Goal: Information Seeking & Learning: Learn about a topic

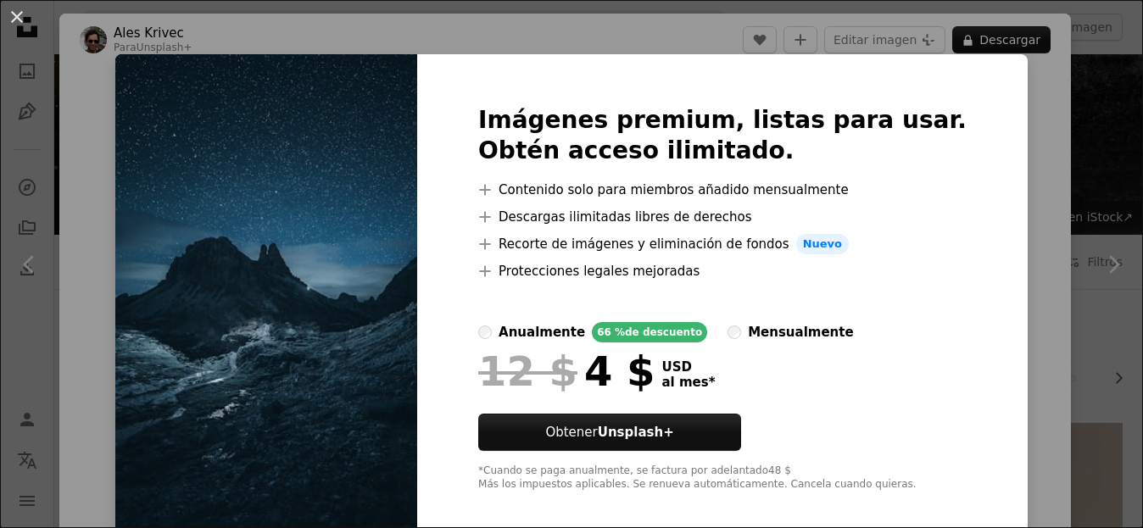
scroll to position [990, 0]
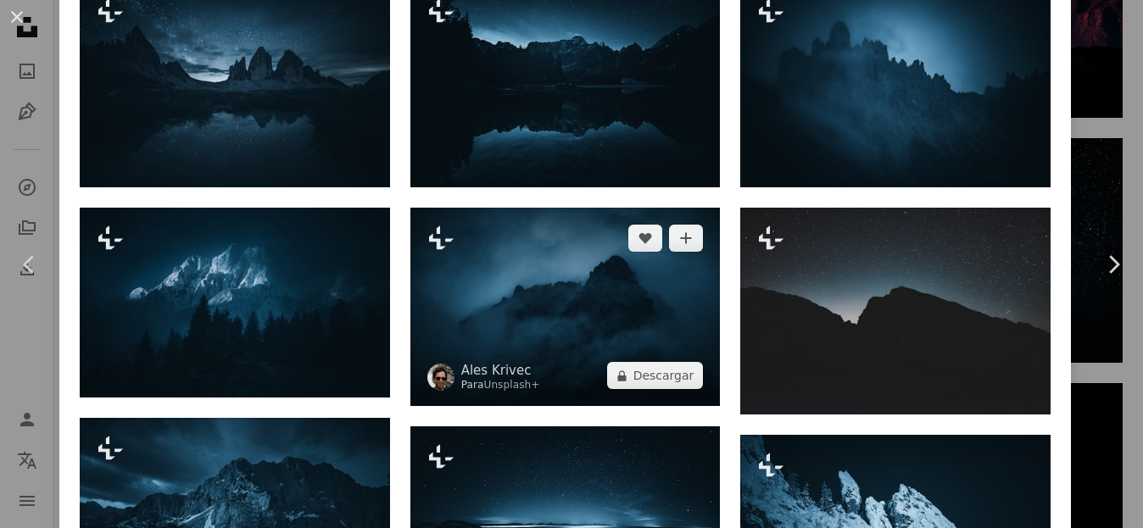
scroll to position [1639, 0]
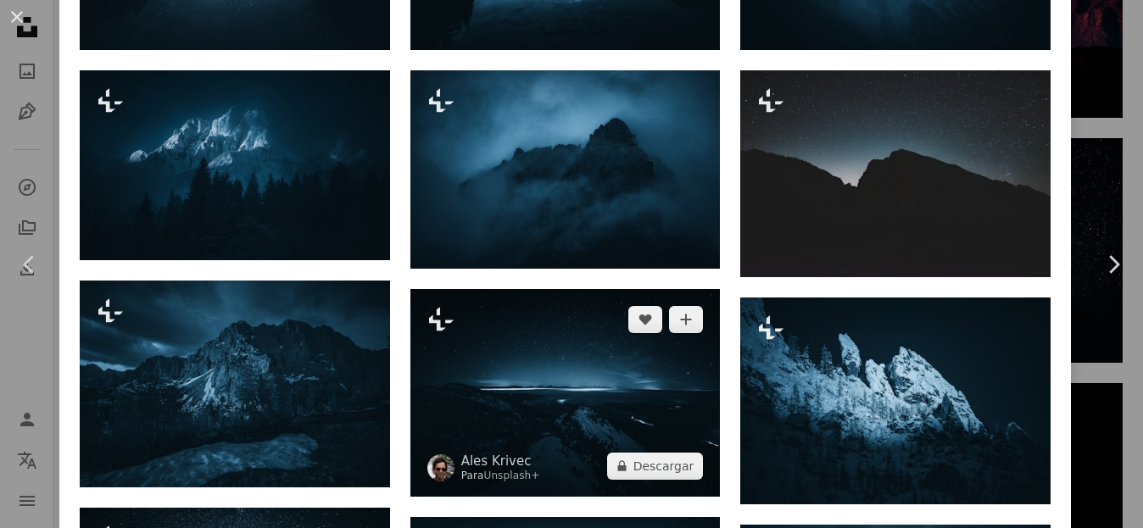
click at [625, 360] on img at bounding box center [565, 392] width 310 height 207
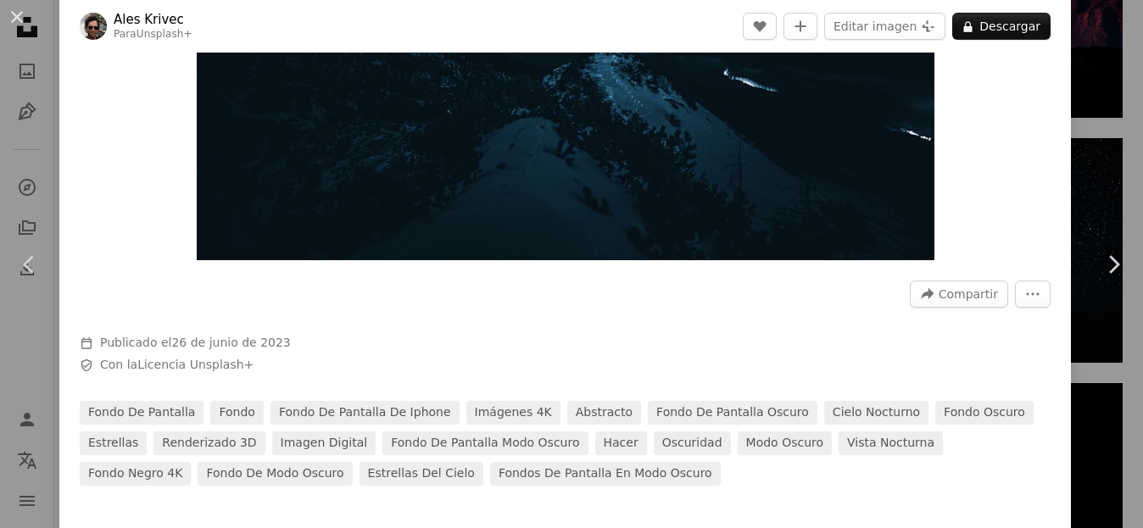
scroll to position [368, 0]
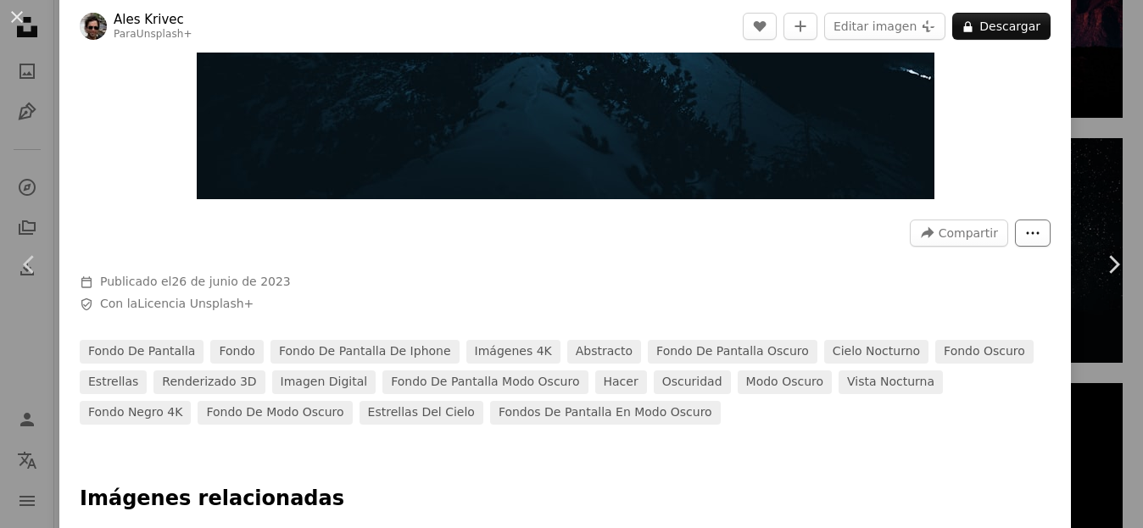
click at [1015, 228] on button "More Actions" at bounding box center [1033, 233] width 36 height 27
click at [1110, 364] on dialog "An X shape Chevron left Chevron right Ales Krivec Para Unsplash+ A heart A plus…" at bounding box center [571, 264] width 1143 height 528
click at [1107, 335] on link "Chevron right" at bounding box center [1113, 264] width 59 height 163
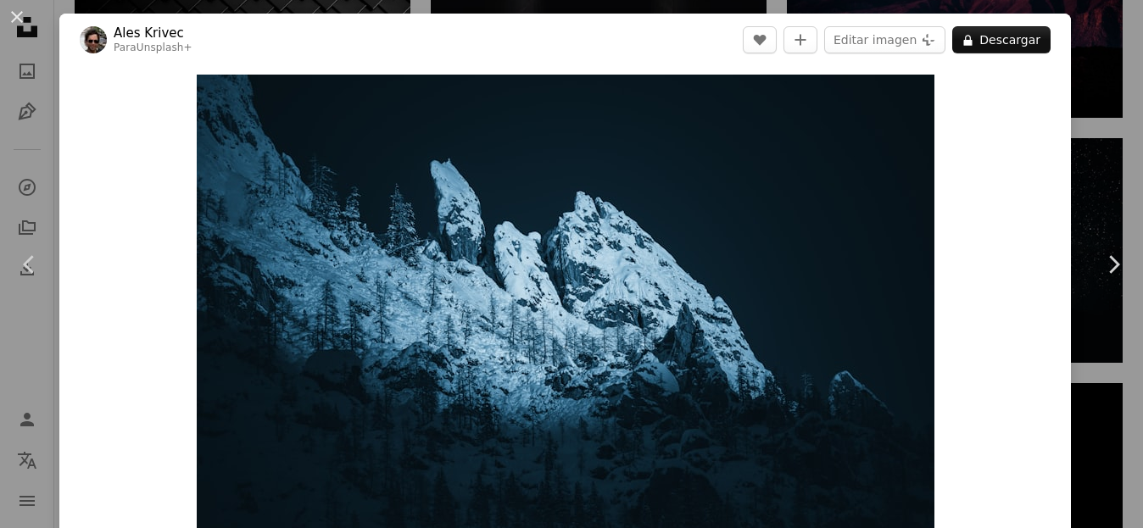
click at [1099, 115] on div "An X shape Chevron left Chevron right Ales Krivec Para Unsplash+ A heart A plus…" at bounding box center [571, 264] width 1143 height 528
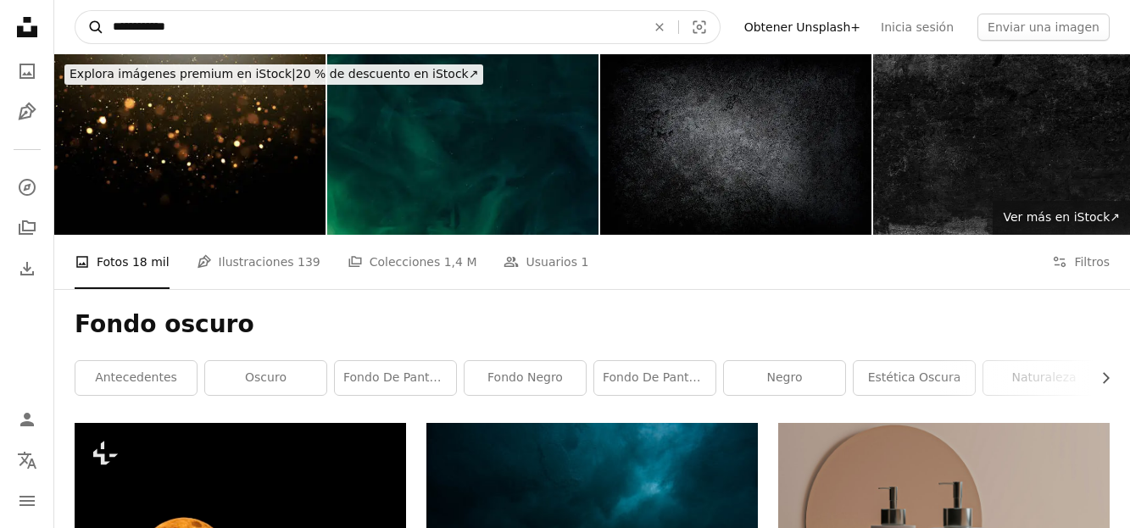
drag, startPoint x: 298, startPoint y: 21, endPoint x: 87, endPoint y: 34, distance: 210.7
click at [87, 34] on form "**********" at bounding box center [398, 27] width 646 height 34
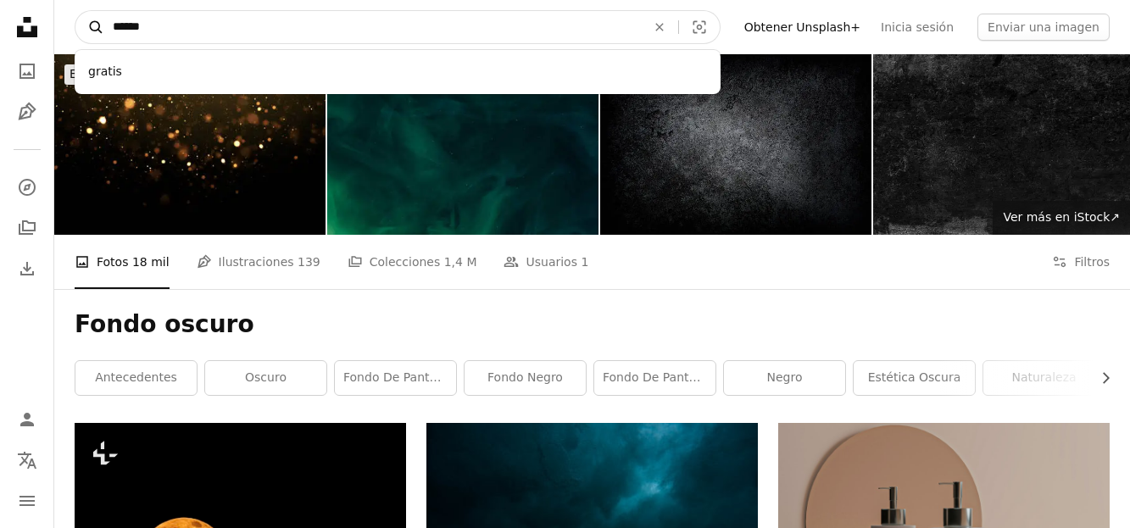
type input "******"
click at [75, 11] on button "A magnifying glass" at bounding box center [89, 27] width 29 height 32
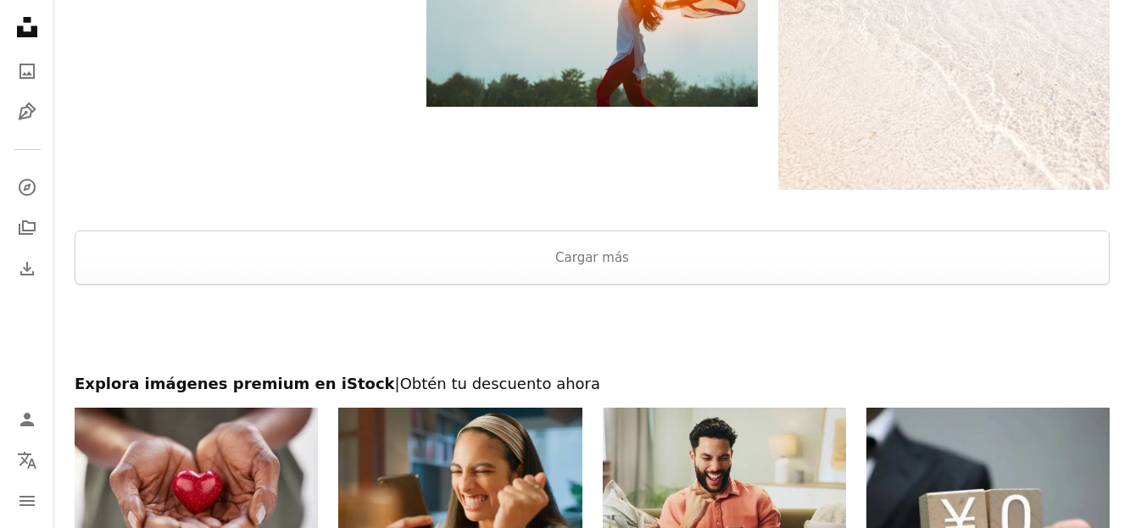
scroll to position [3081, 0]
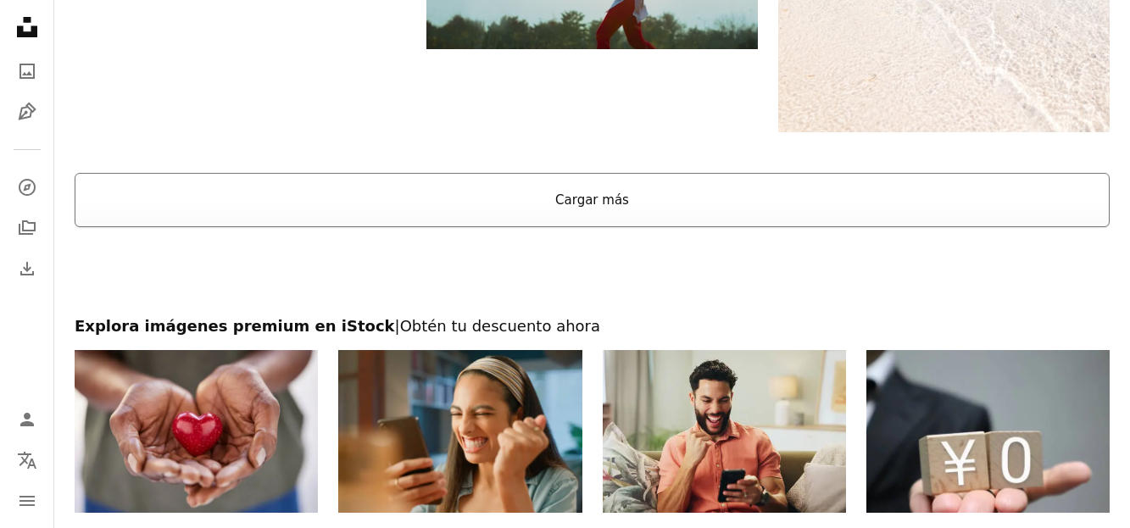
click at [682, 207] on button "Cargar más" at bounding box center [592, 200] width 1035 height 54
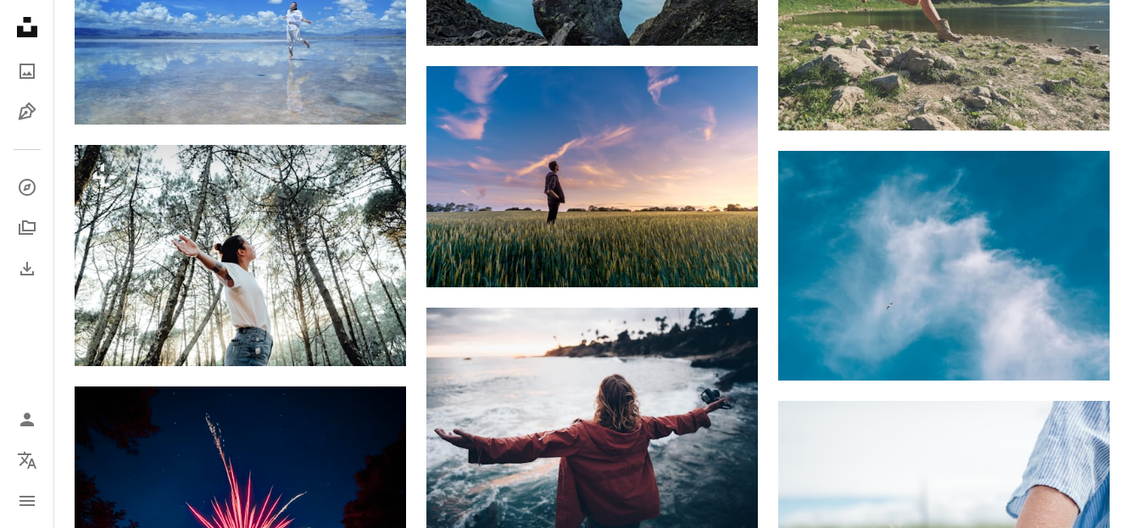
scroll to position [7096, 0]
